Goal: Task Accomplishment & Management: Manage account settings

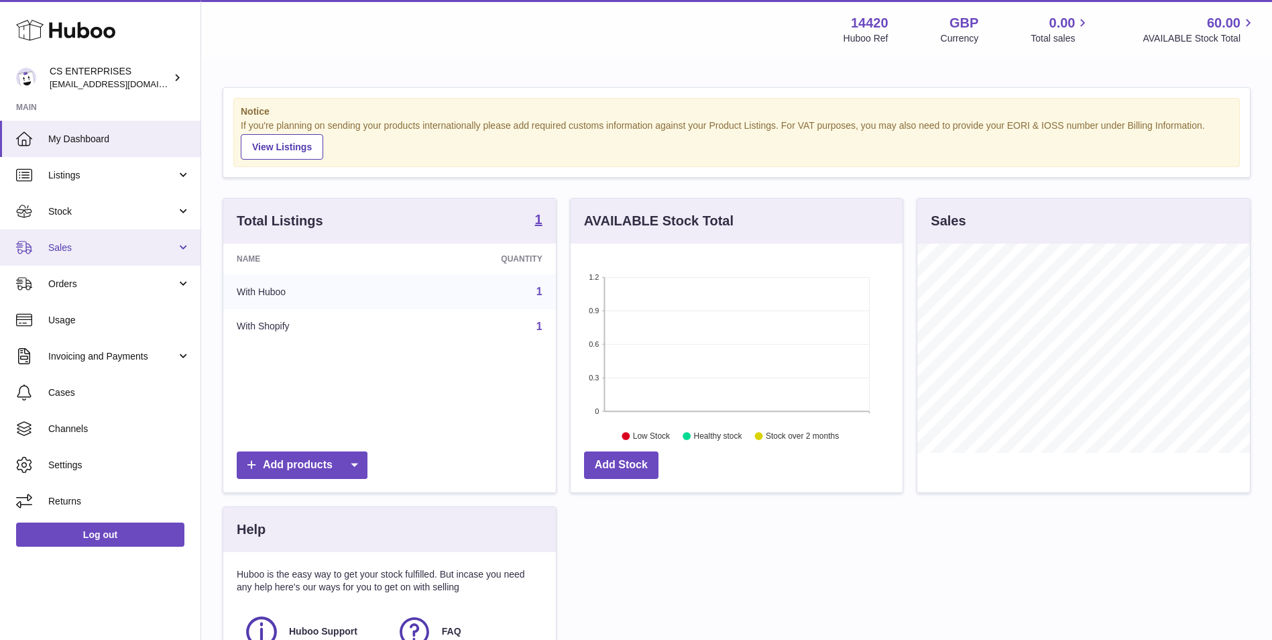
scroll to position [209, 332]
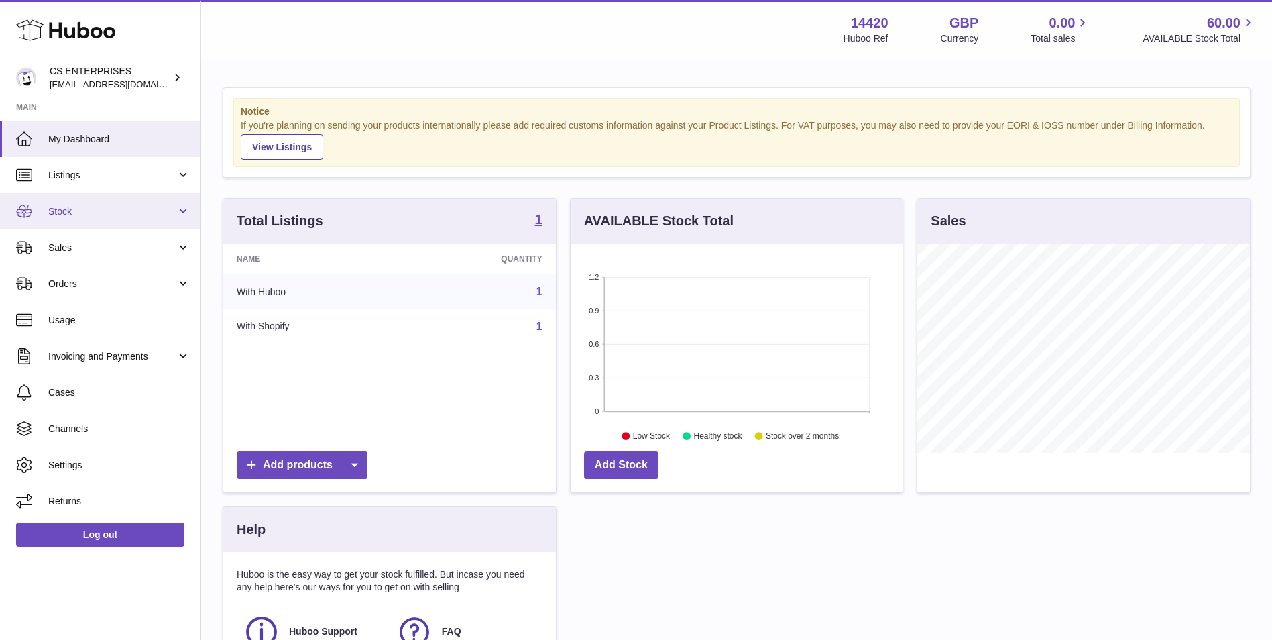
click at [145, 212] on span "Stock" at bounding box center [112, 211] width 128 height 13
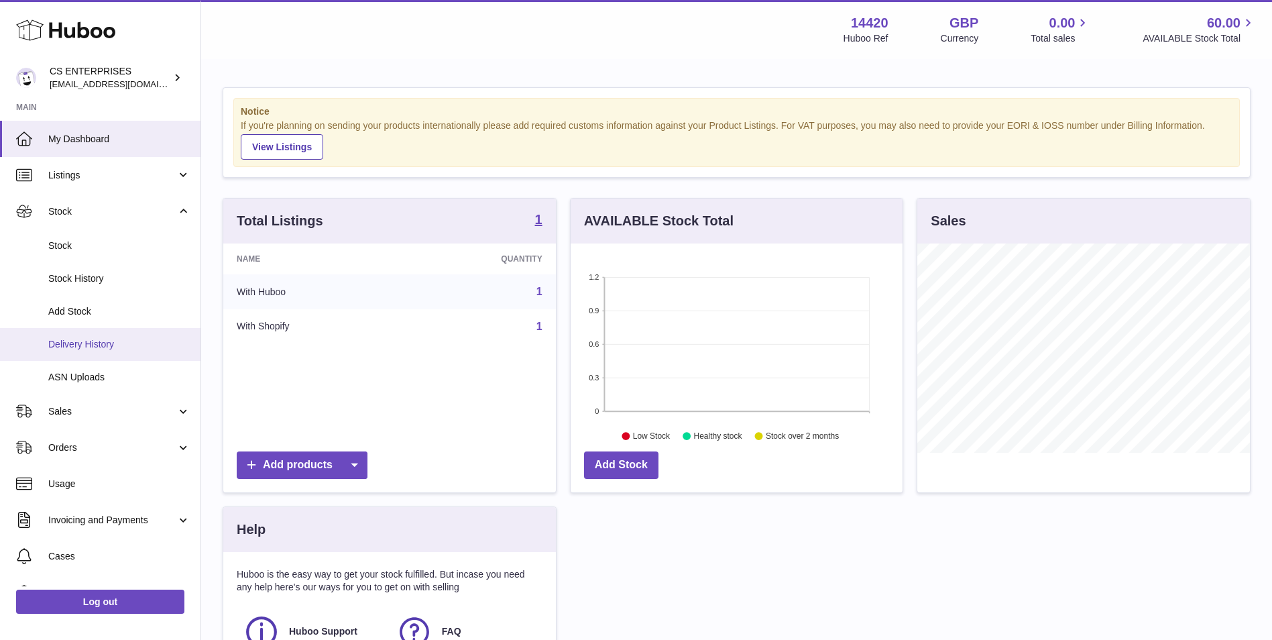
click at [134, 350] on span "Delivery History" at bounding box center [119, 344] width 142 height 13
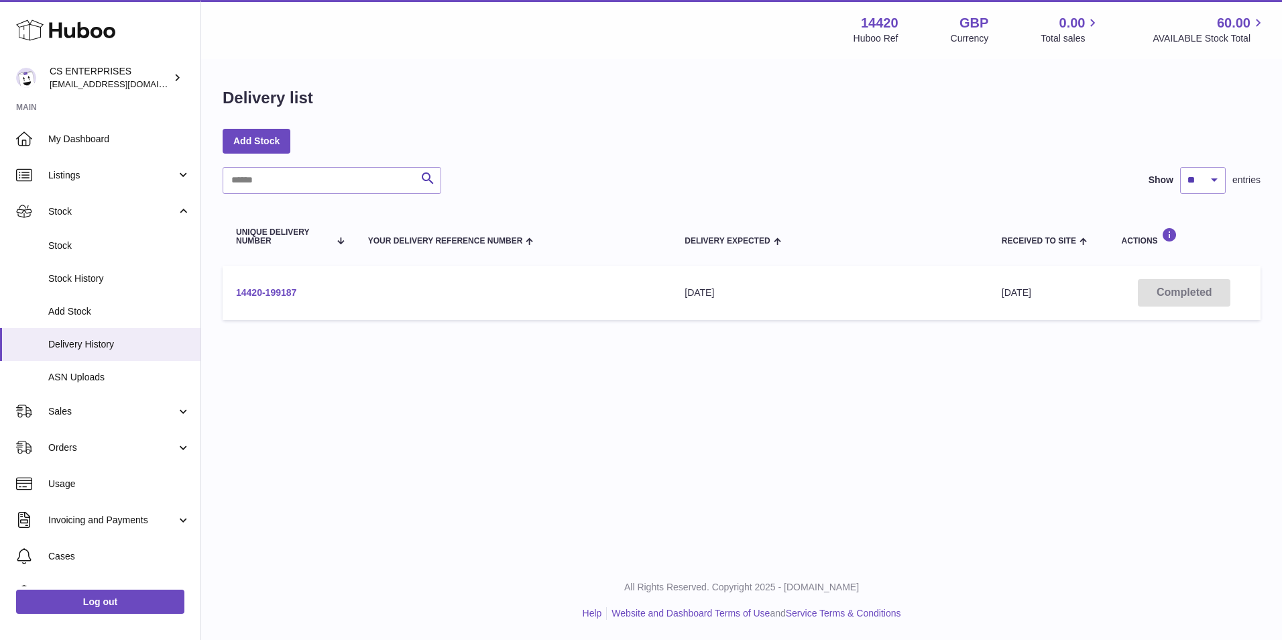
click at [291, 287] on link "14420-199187" at bounding box center [266, 292] width 60 height 11
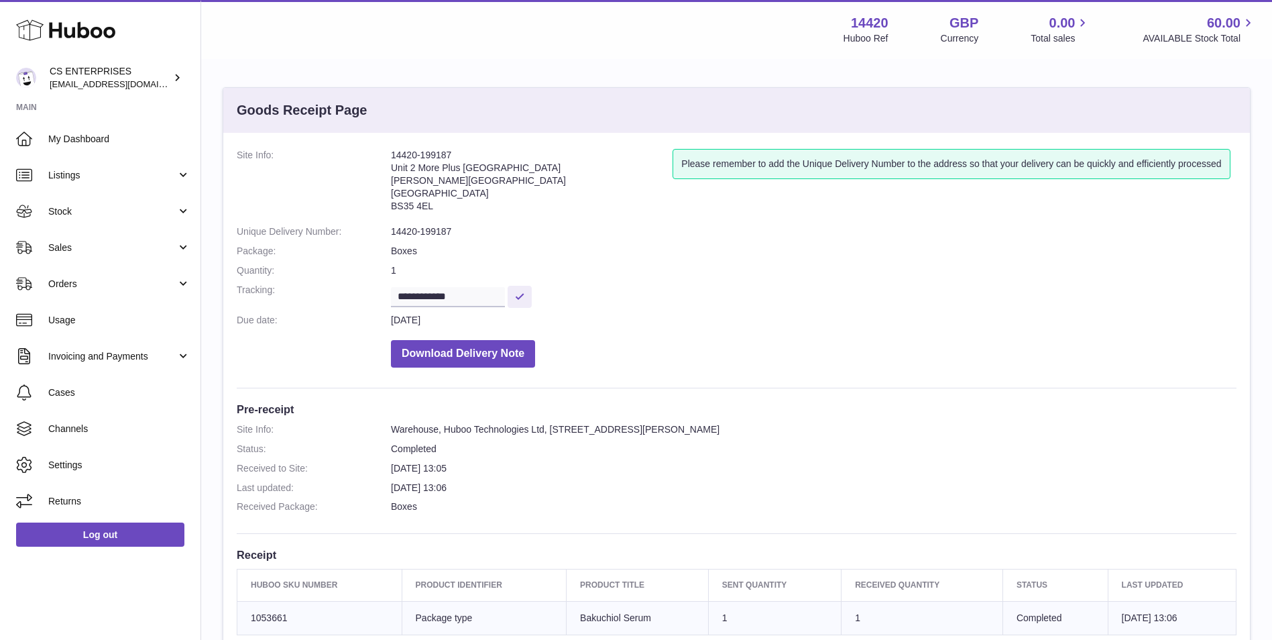
drag, startPoint x: 447, startPoint y: 147, endPoint x: 489, endPoint y: 137, distance: 43.6
click at [489, 137] on div "**********" at bounding box center [736, 473] width 1026 height 680
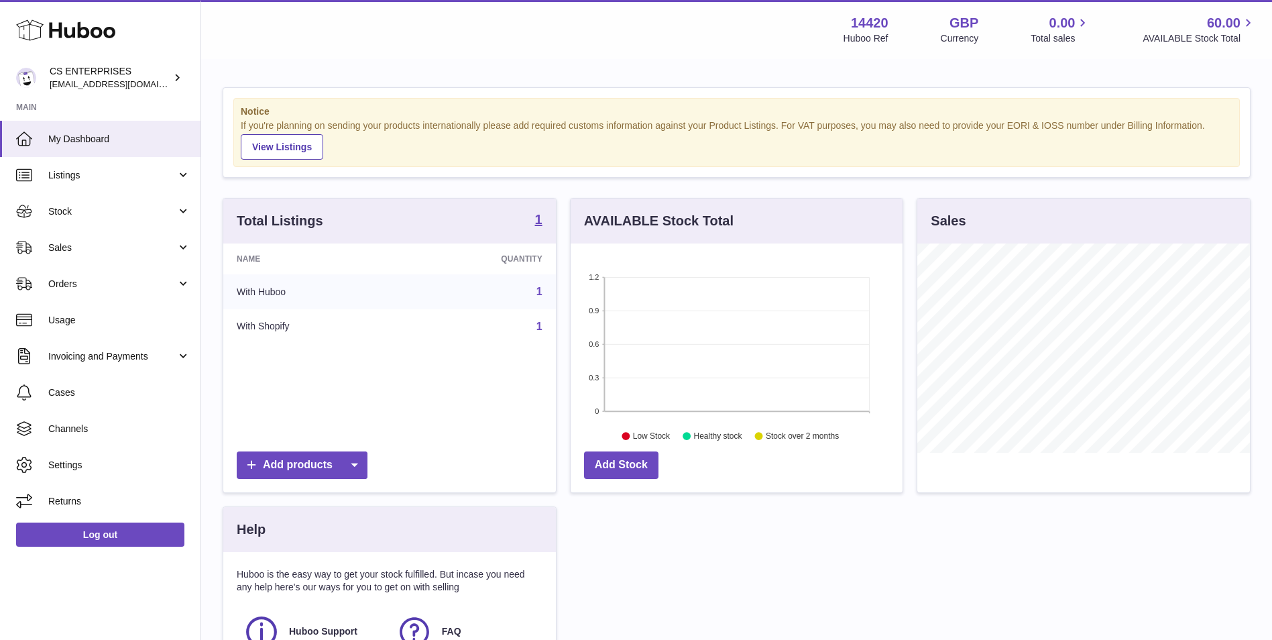
scroll to position [209, 332]
click at [91, 170] on span "Listings" at bounding box center [112, 175] width 128 height 13
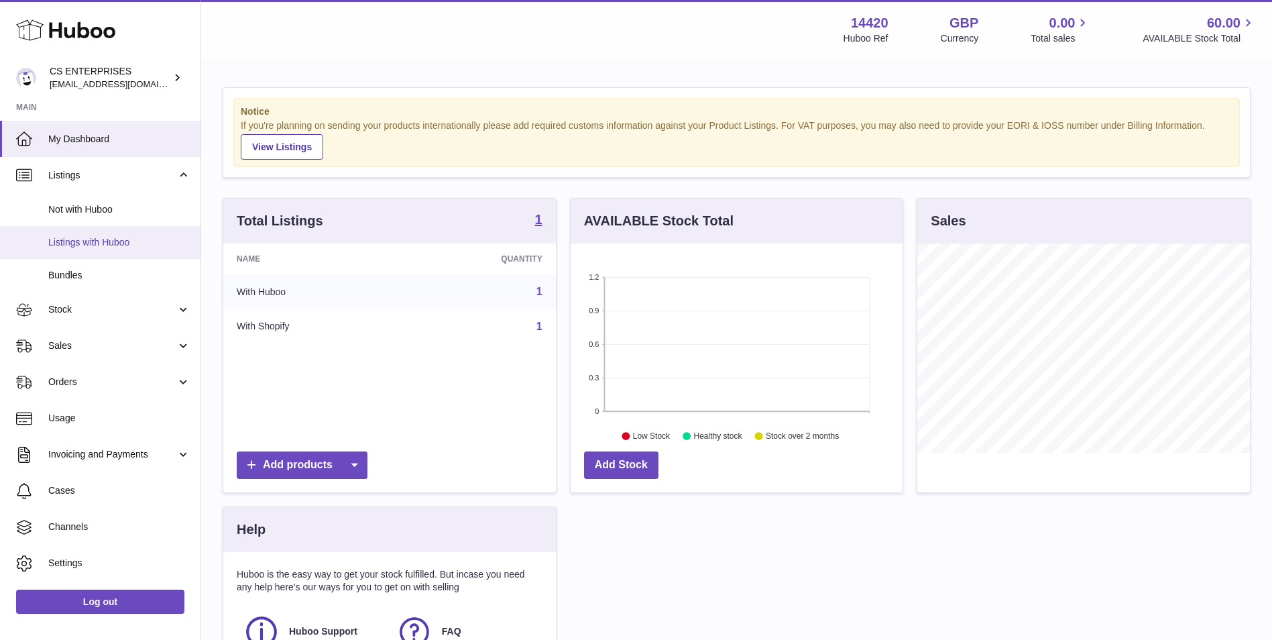
click at [101, 235] on link "Listings with Huboo" at bounding box center [100, 242] width 200 height 33
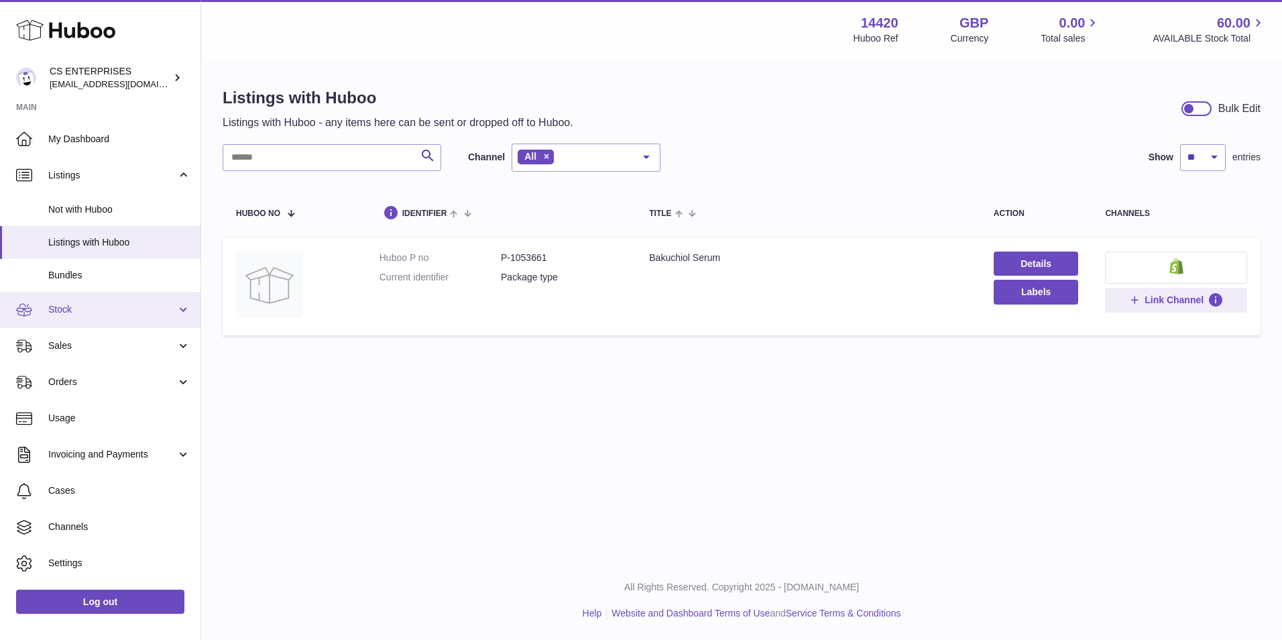
click at [60, 313] on span "Stock" at bounding box center [112, 309] width 128 height 13
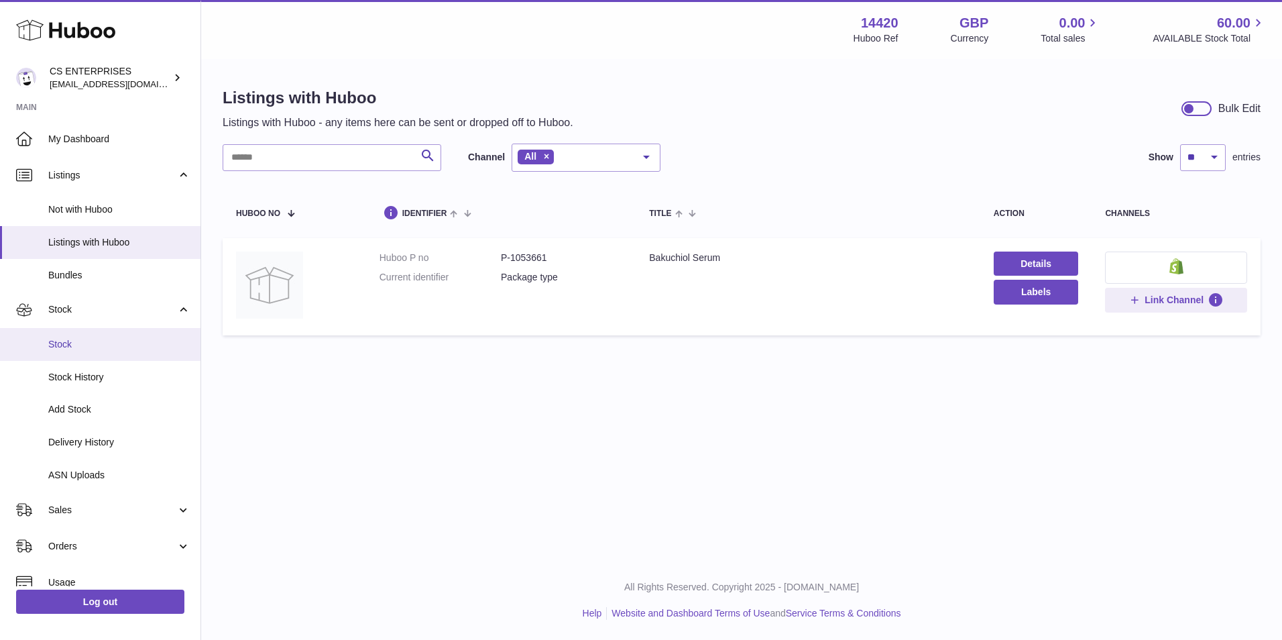
click at [94, 345] on span "Stock" at bounding box center [119, 344] width 142 height 13
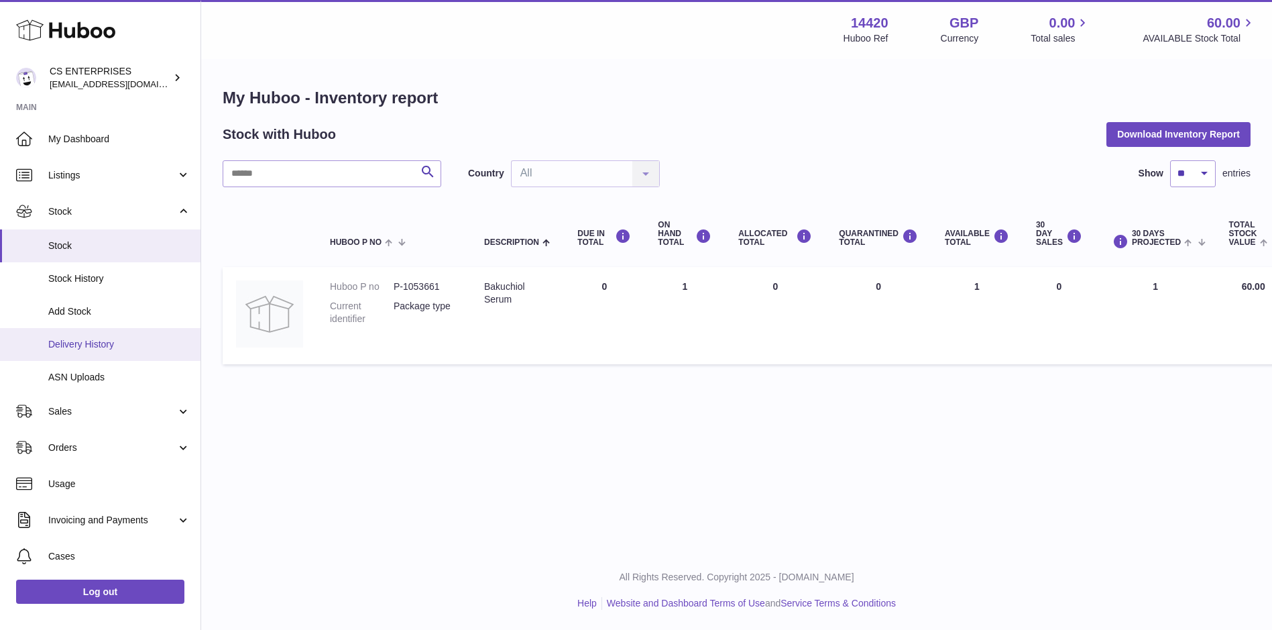
click at [129, 341] on span "Delivery History" at bounding box center [119, 344] width 142 height 13
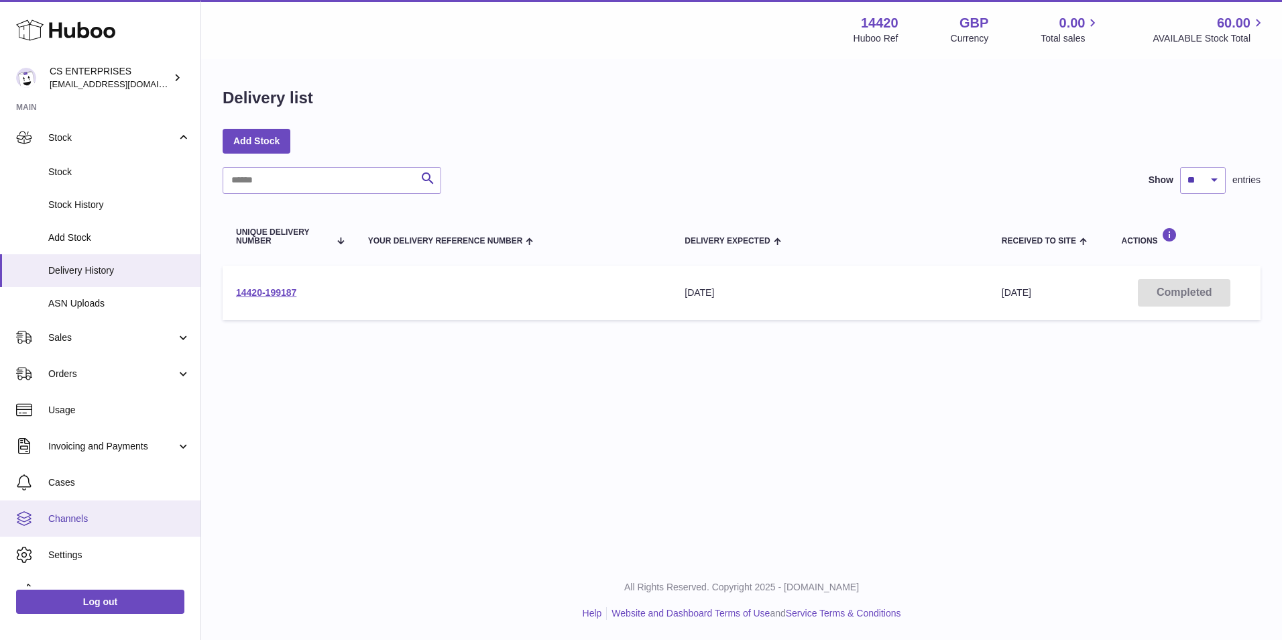
scroll to position [97, 0]
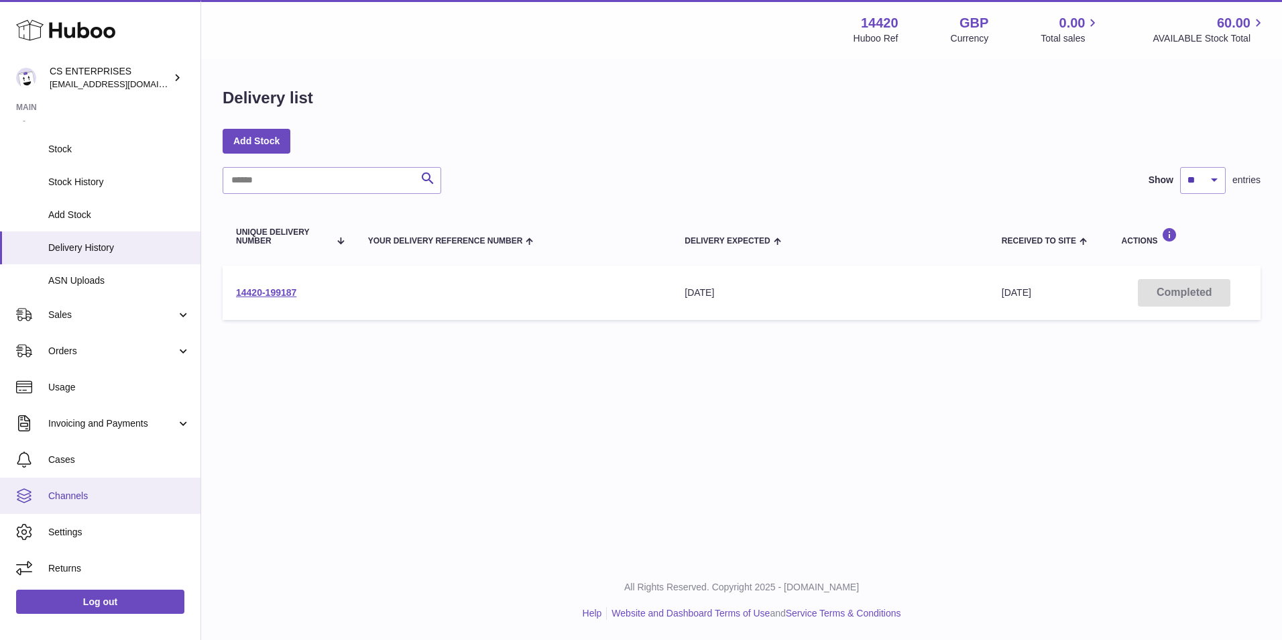
click at [124, 503] on link "Channels" at bounding box center [100, 495] width 200 height 36
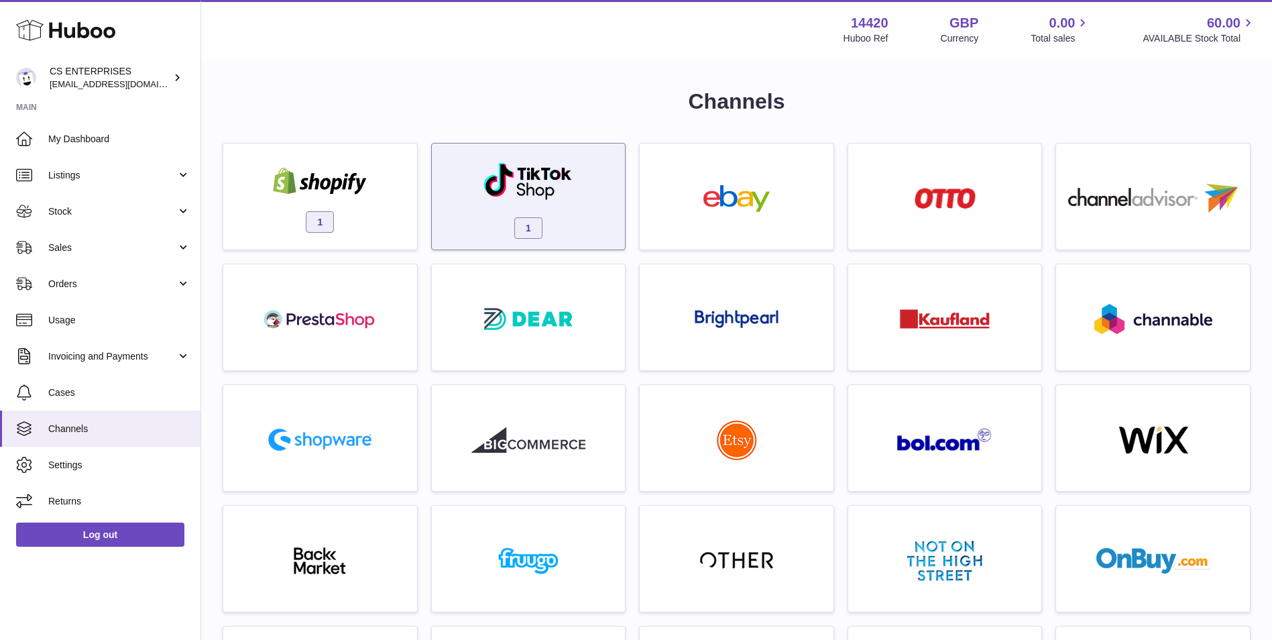
click at [620, 207] on div "1" at bounding box center [528, 196] width 195 height 107
click at [542, 157] on div "1" at bounding box center [528, 200] width 180 height 86
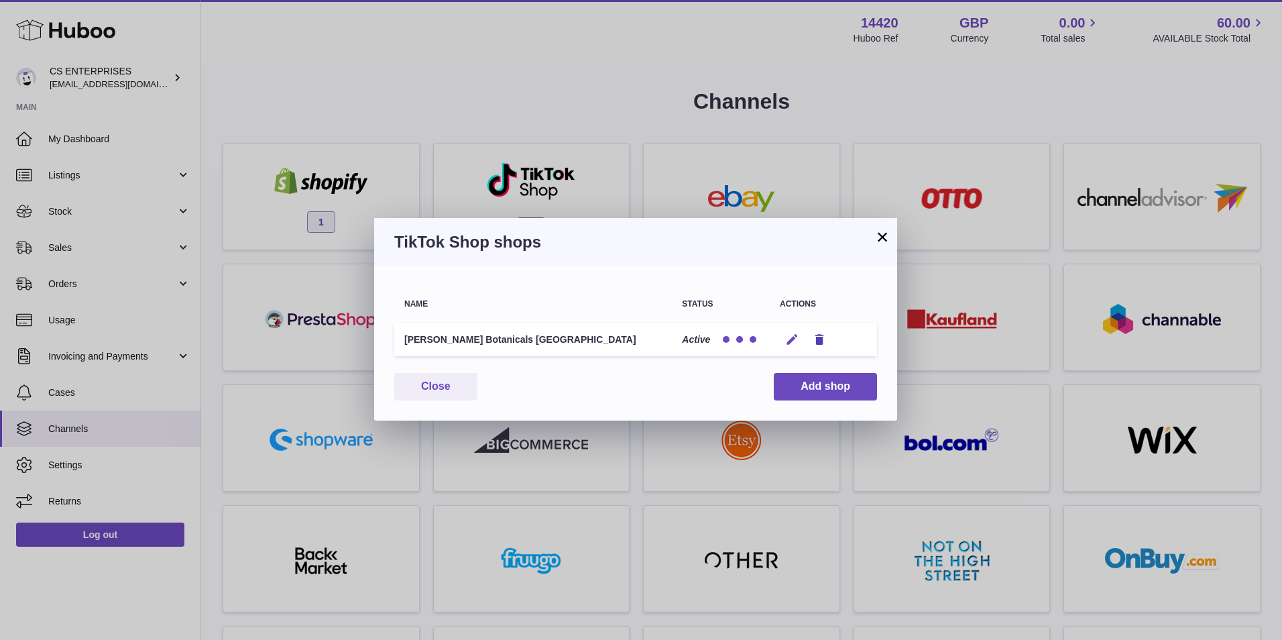
click at [793, 337] on icon "button" at bounding box center [792, 340] width 14 height 14
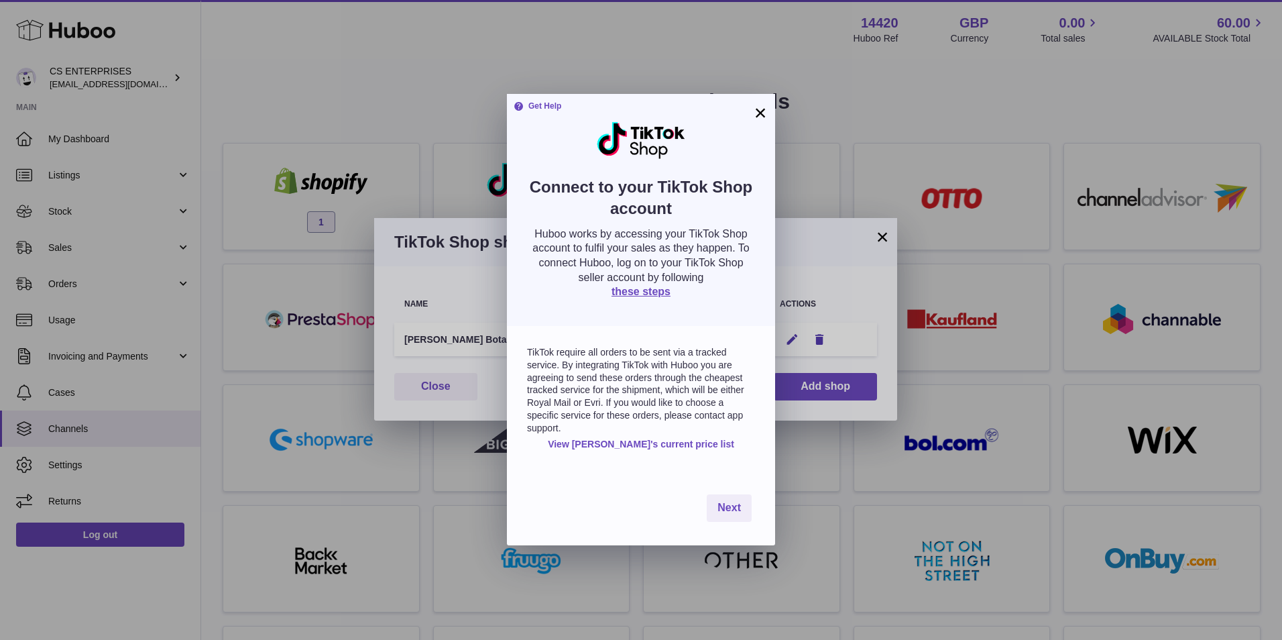
click at [763, 112] on button "×" at bounding box center [760, 113] width 16 height 16
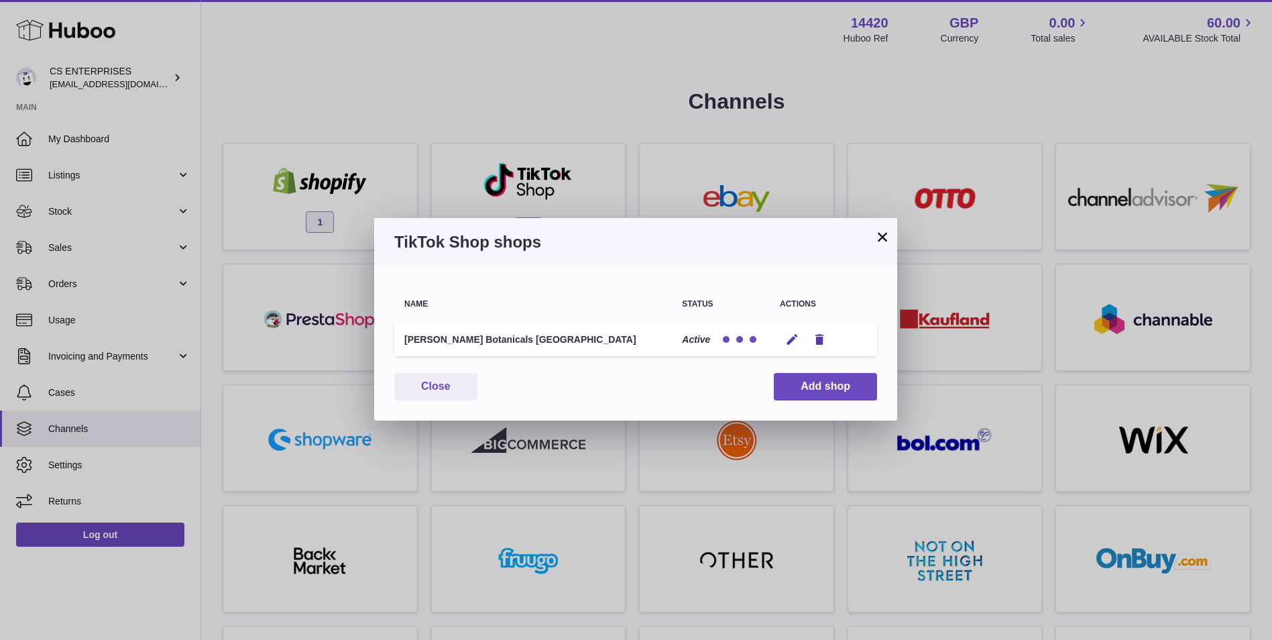
click at [735, 335] on div at bounding box center [739, 339] width 40 height 13
click at [884, 235] on button "×" at bounding box center [882, 237] width 16 height 16
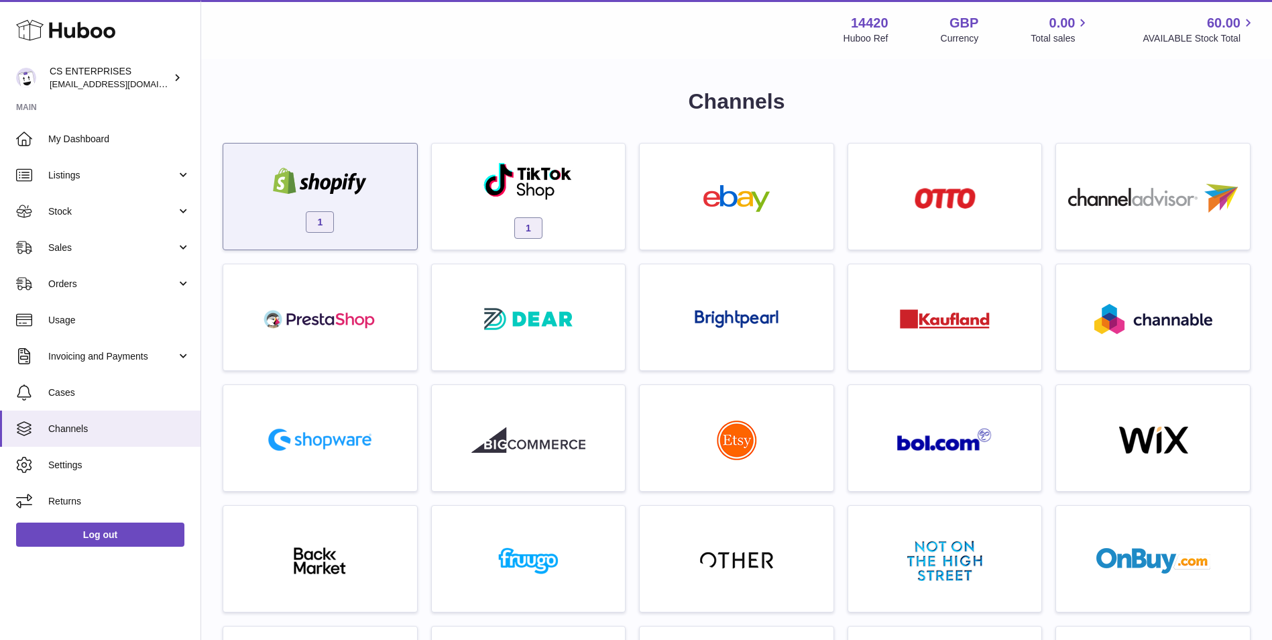
click at [346, 196] on div at bounding box center [320, 183] width 114 height 30
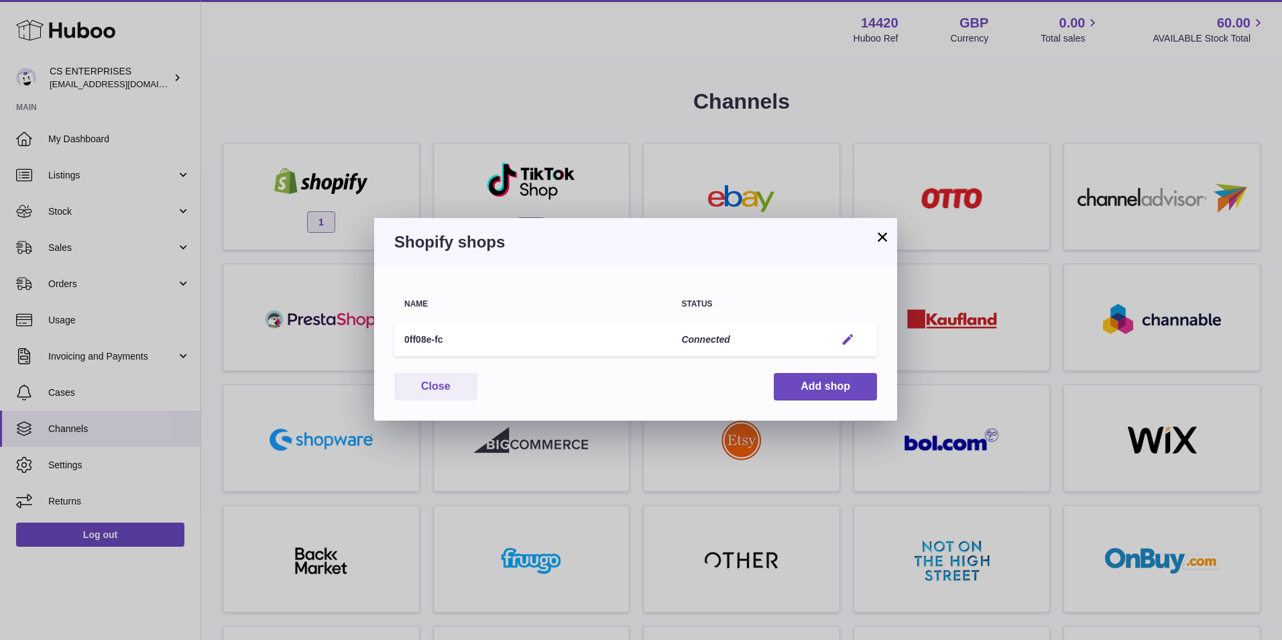
click at [845, 333] on em "button" at bounding box center [848, 340] width 14 height 14
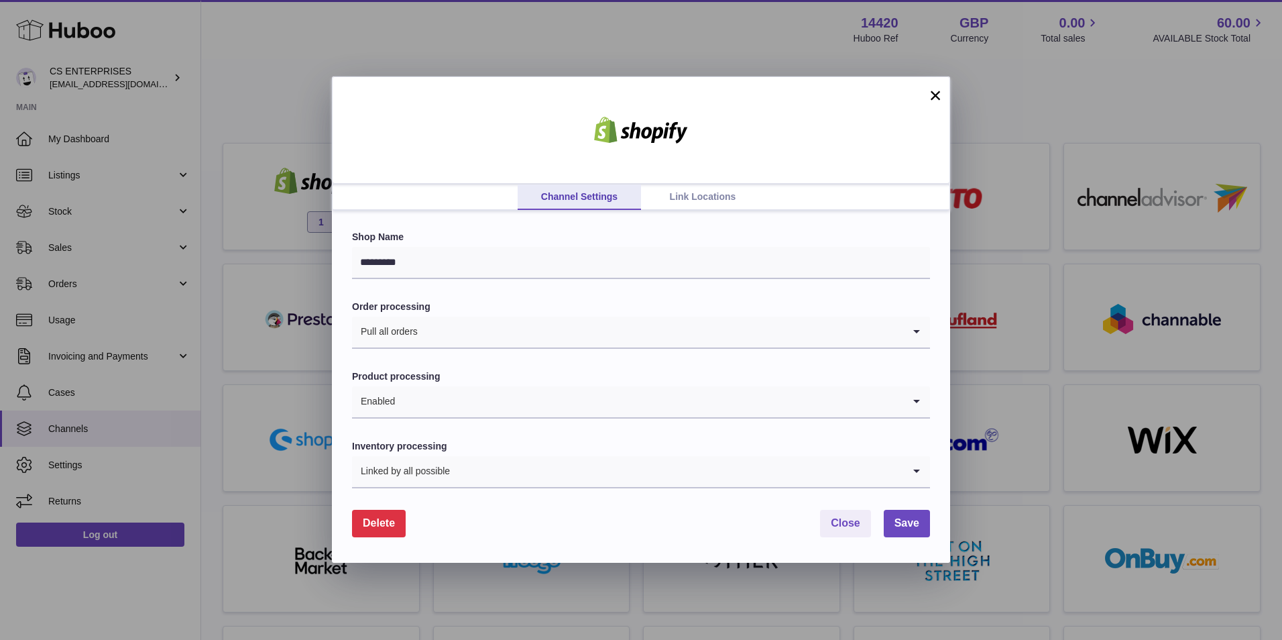
click at [685, 192] on link "Link Locations" at bounding box center [702, 196] width 123 height 25
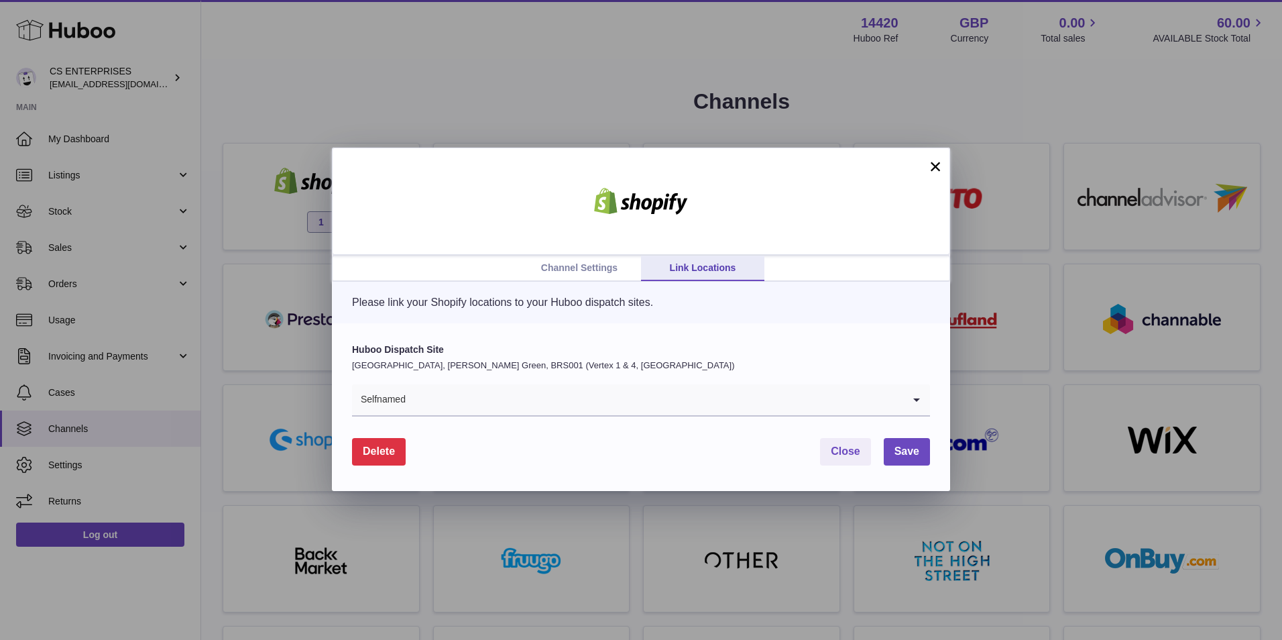
click at [607, 265] on link "Channel Settings" at bounding box center [579, 267] width 123 height 25
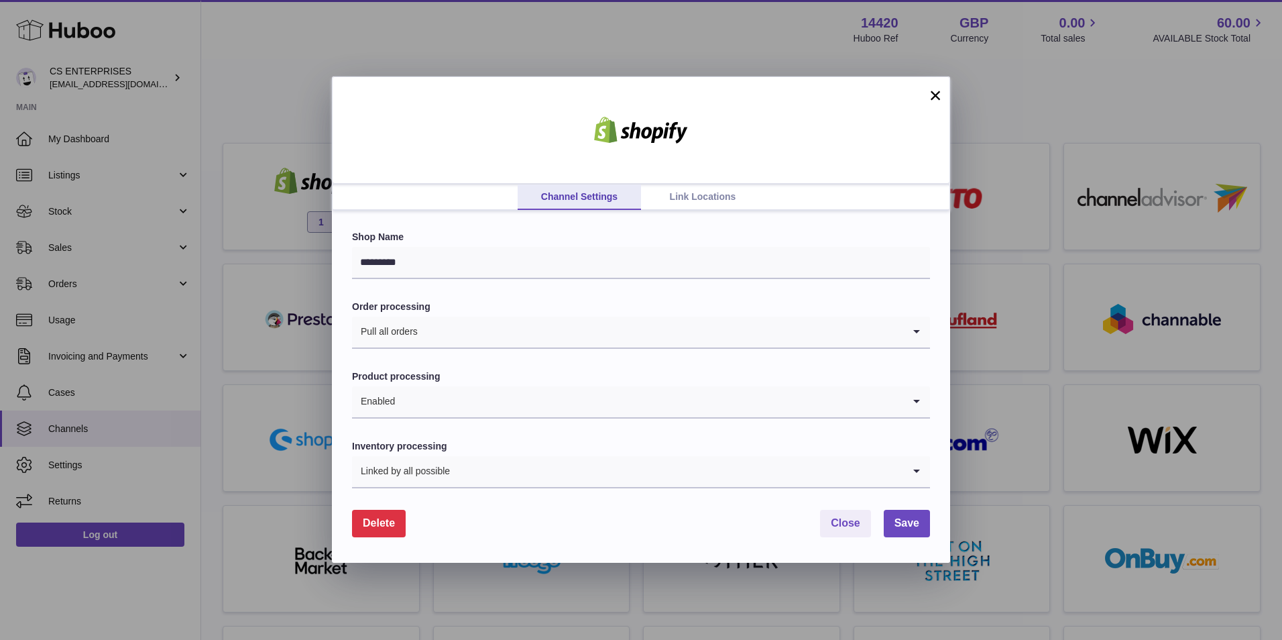
click at [927, 103] on button "×" at bounding box center [935, 95] width 16 height 16
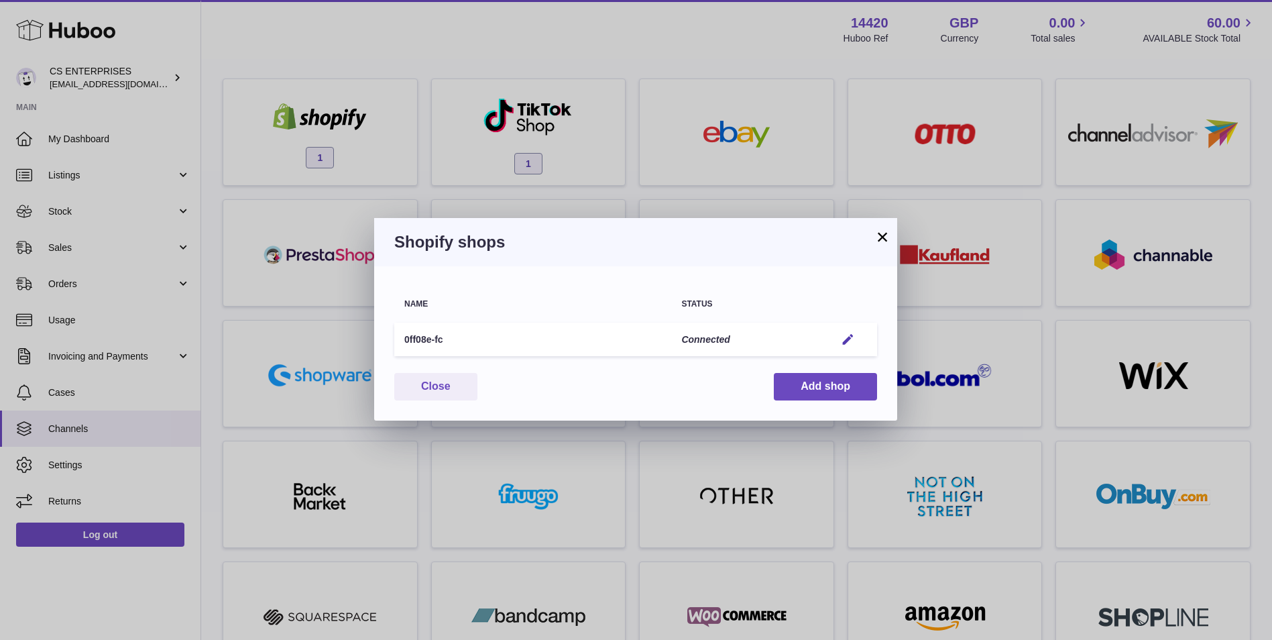
scroll to position [112, 0]
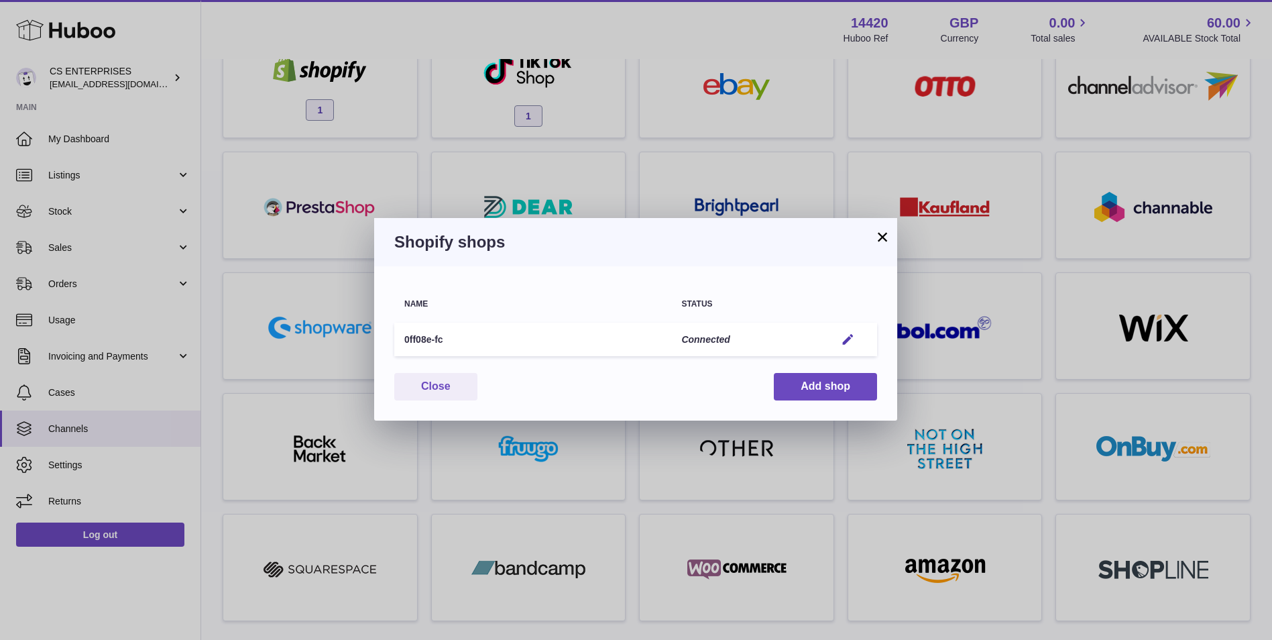
click at [884, 245] on button "×" at bounding box center [882, 237] width 16 height 16
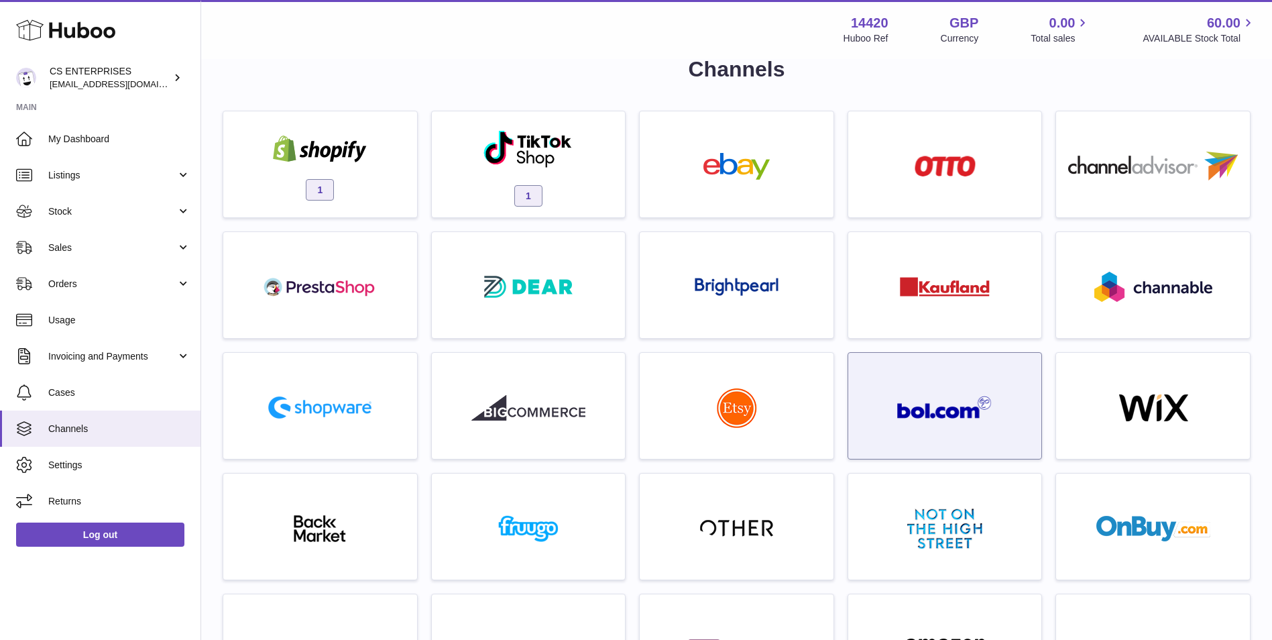
scroll to position [0, 0]
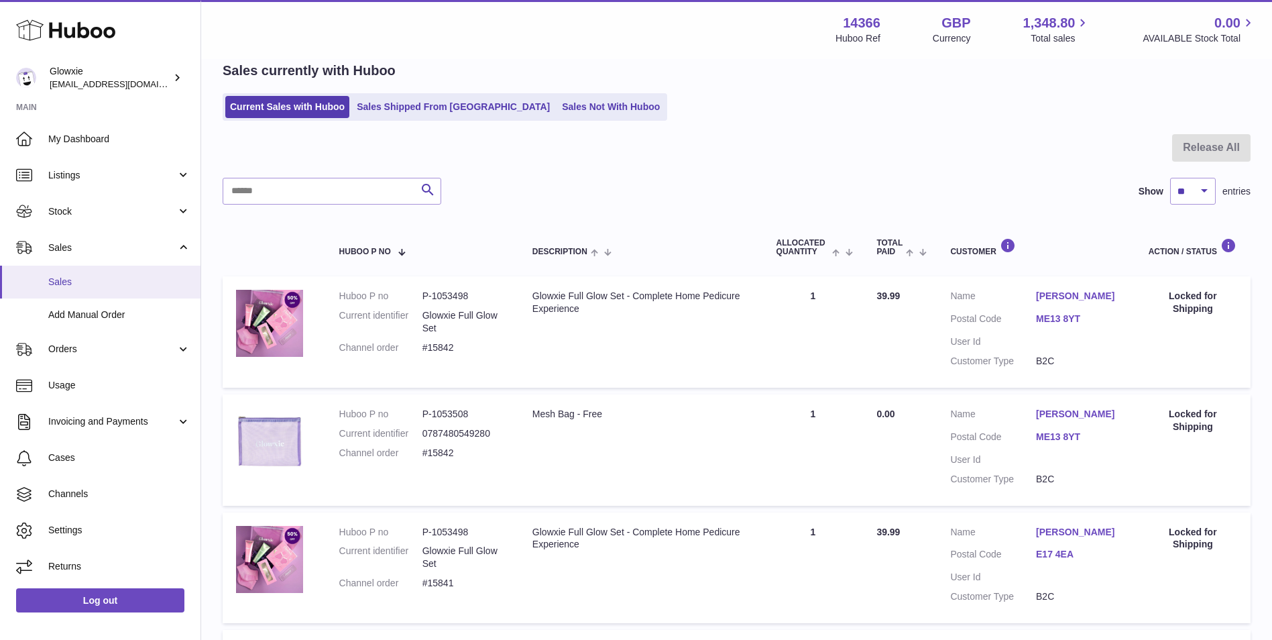
click at [142, 273] on link "Sales" at bounding box center [100, 281] width 200 height 33
